Goal: Task Accomplishment & Management: Manage account settings

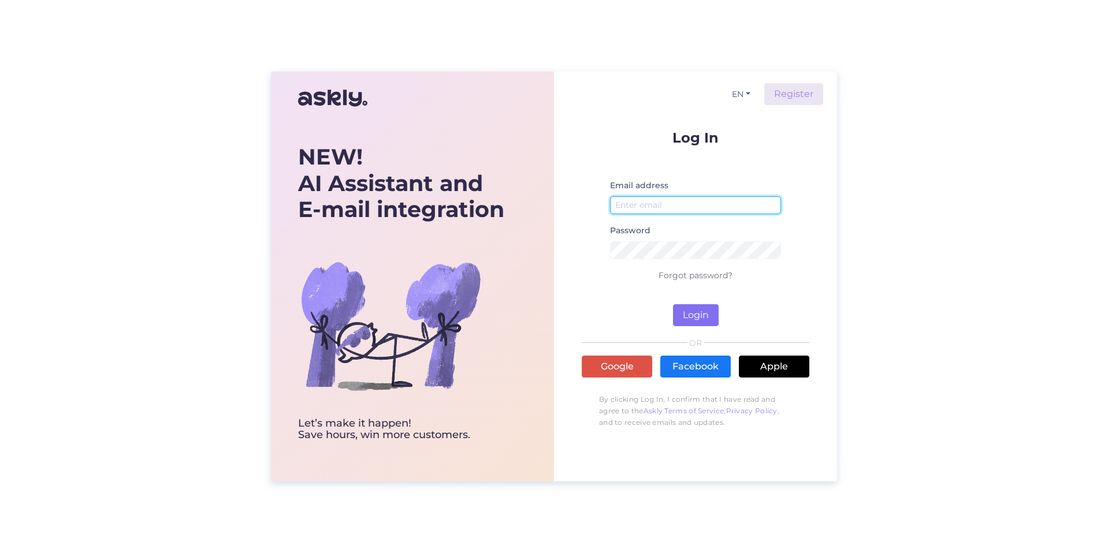
type input "[PERSON_NAME][EMAIL_ADDRESS][DOMAIN_NAME]"
click at [691, 311] on button "Login" at bounding box center [696, 315] width 46 height 22
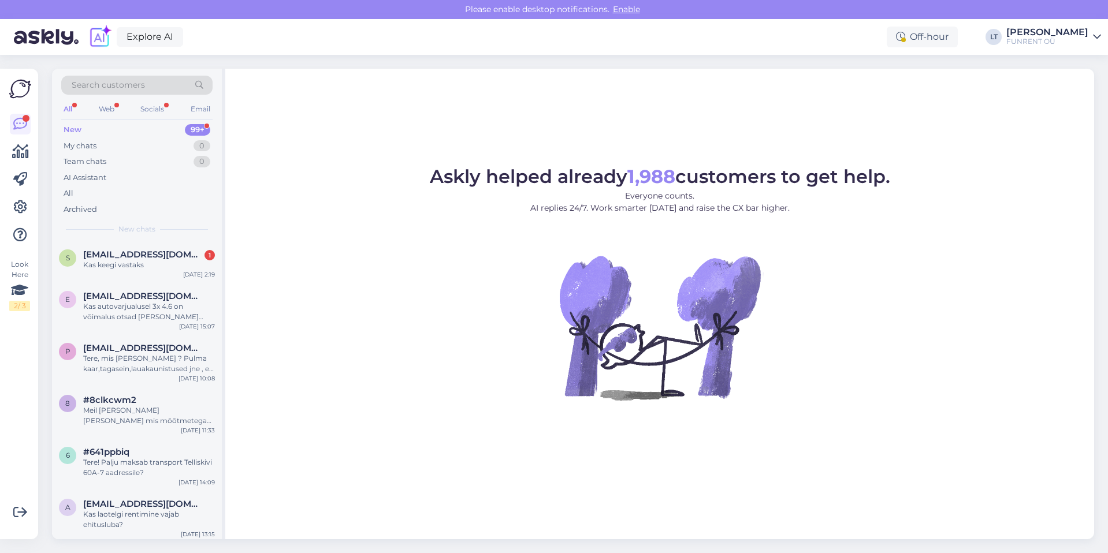
click at [1034, 32] on div "[PERSON_NAME]" at bounding box center [1047, 32] width 82 height 9
click at [1006, 63] on span "FUNRENT OÜ" at bounding box center [1005, 64] width 72 height 18
click at [252, 29] on div "Explore AI Off-hour LT [PERSON_NAME] FUNRENT OÜ FUNRENT OÜ Opened Add chat to m…" at bounding box center [554, 37] width 1108 height 36
click at [21, 200] on icon at bounding box center [20, 207] width 14 height 14
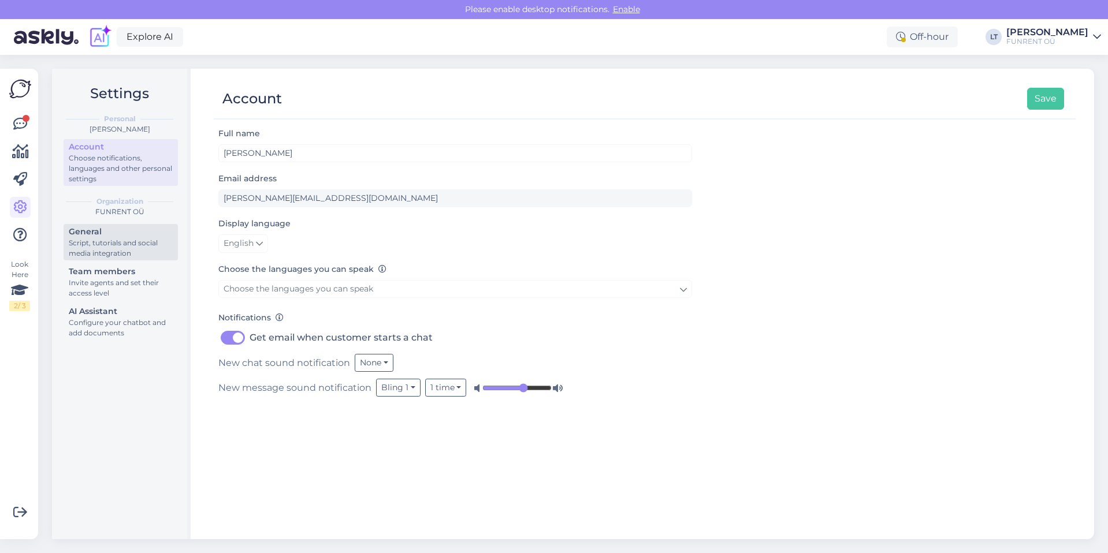
click at [111, 251] on div "Script, tutorials and social media integration" at bounding box center [121, 248] width 104 height 21
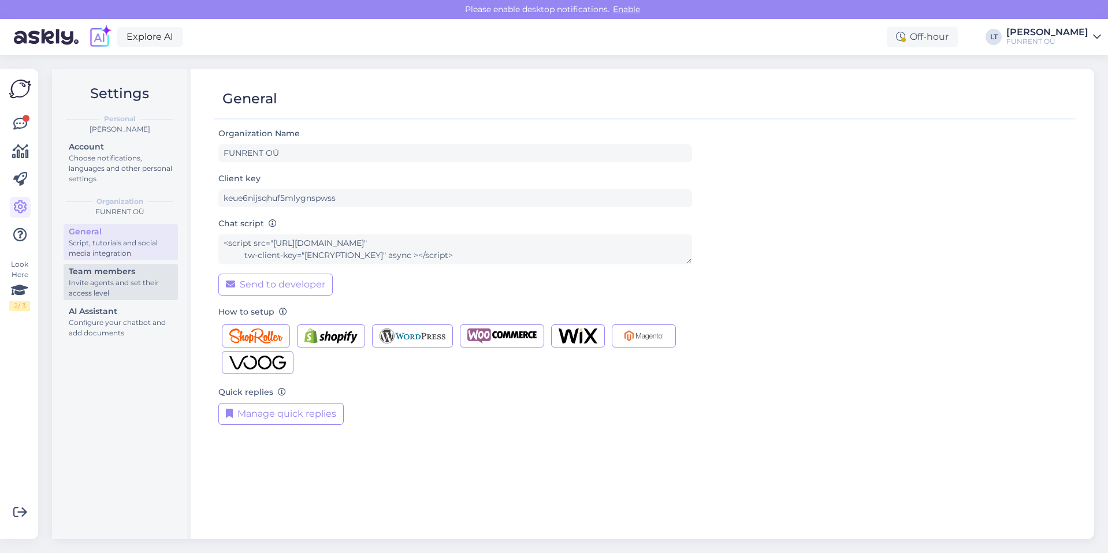
click at [113, 271] on div "Team members" at bounding box center [121, 272] width 104 height 12
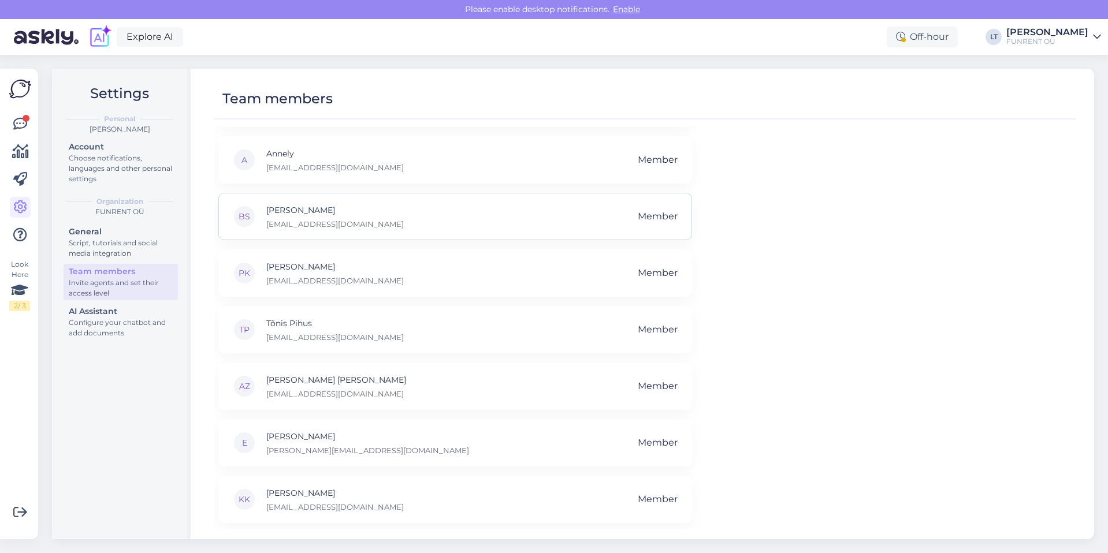
scroll to position [107, 0]
click at [99, 325] on div "Configure your chatbot and add documents" at bounding box center [121, 328] width 104 height 21
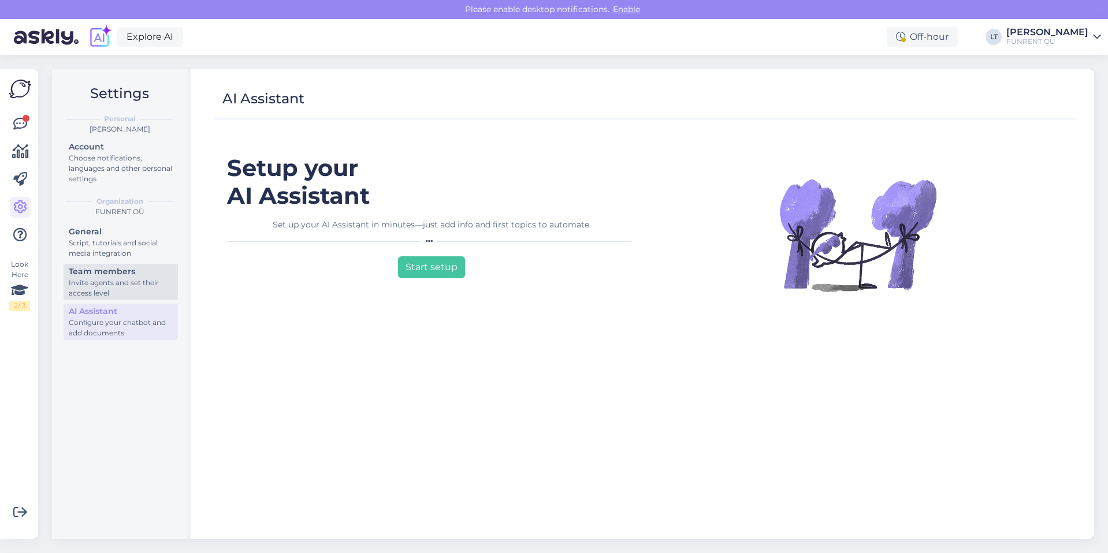
click at [107, 292] on div "Invite agents and set their access level" at bounding box center [121, 288] width 104 height 21
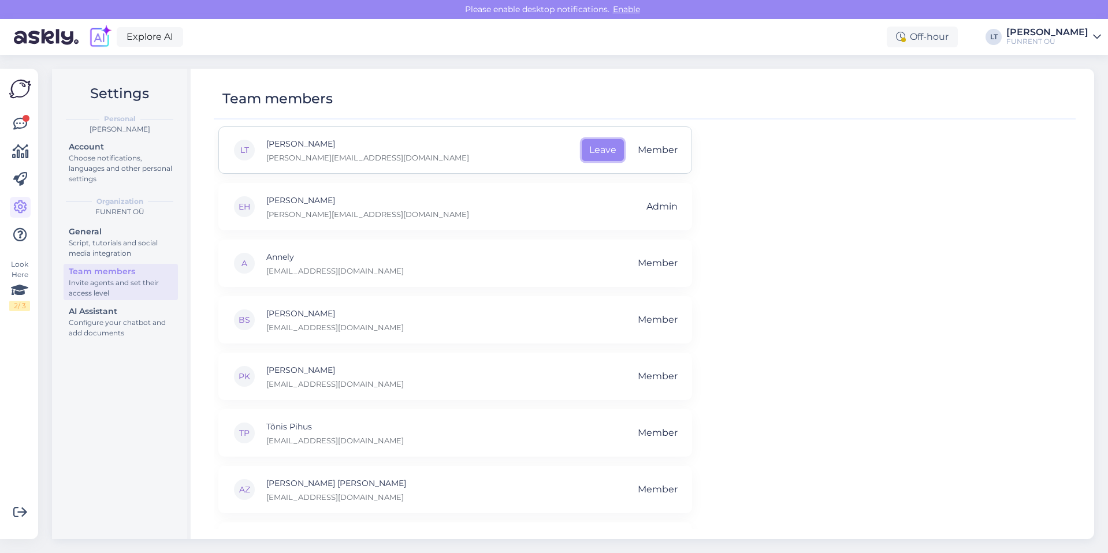
click at [594, 151] on button "Leave" at bounding box center [603, 150] width 42 height 22
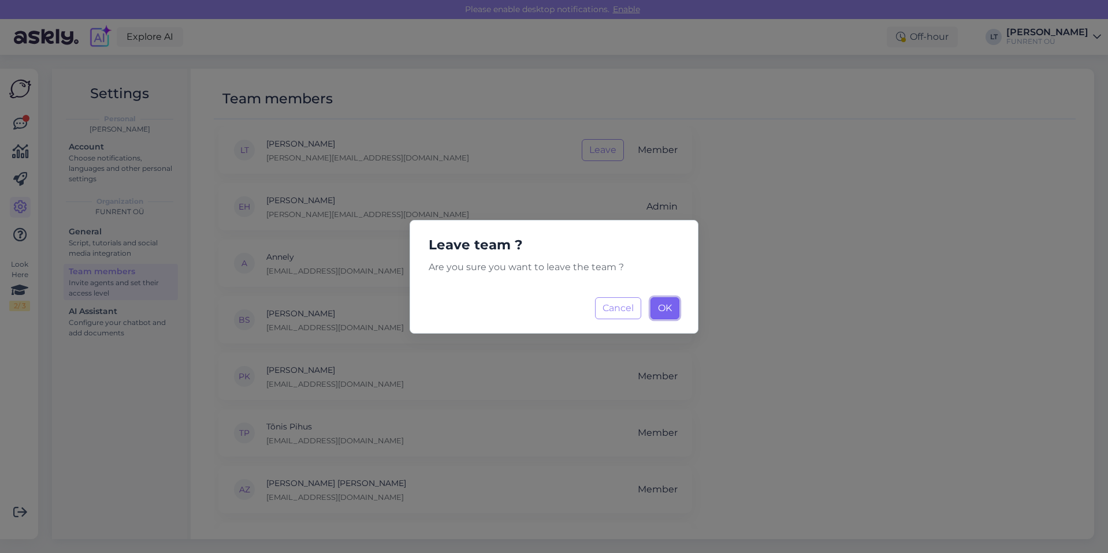
click at [661, 312] on span "OK" at bounding box center [665, 308] width 14 height 11
